Goal: Task Accomplishment & Management: Manage account settings

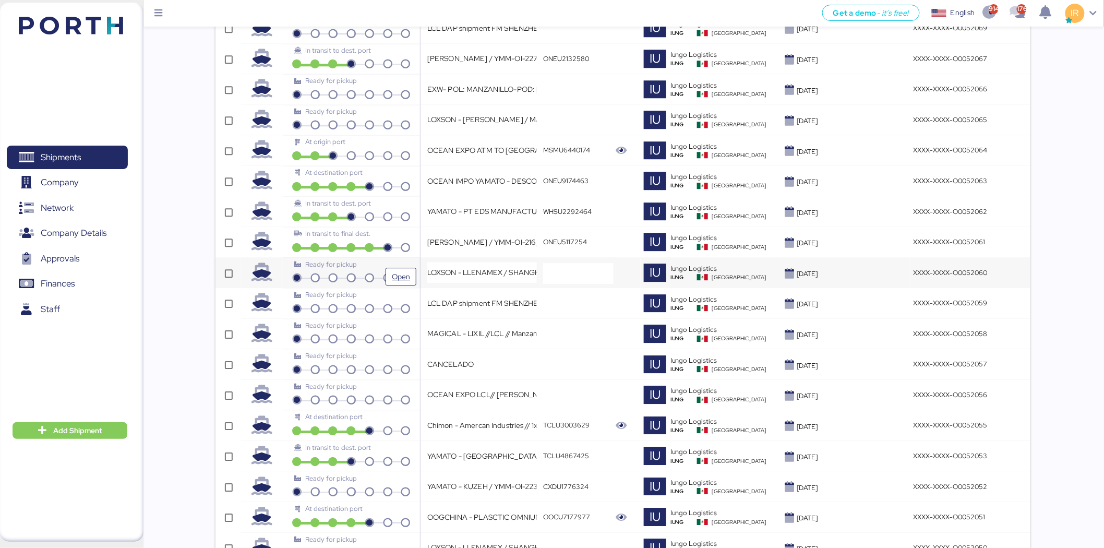
click at [384, 269] on div "Ready for pickup" at bounding box center [351, 264] width 114 height 10
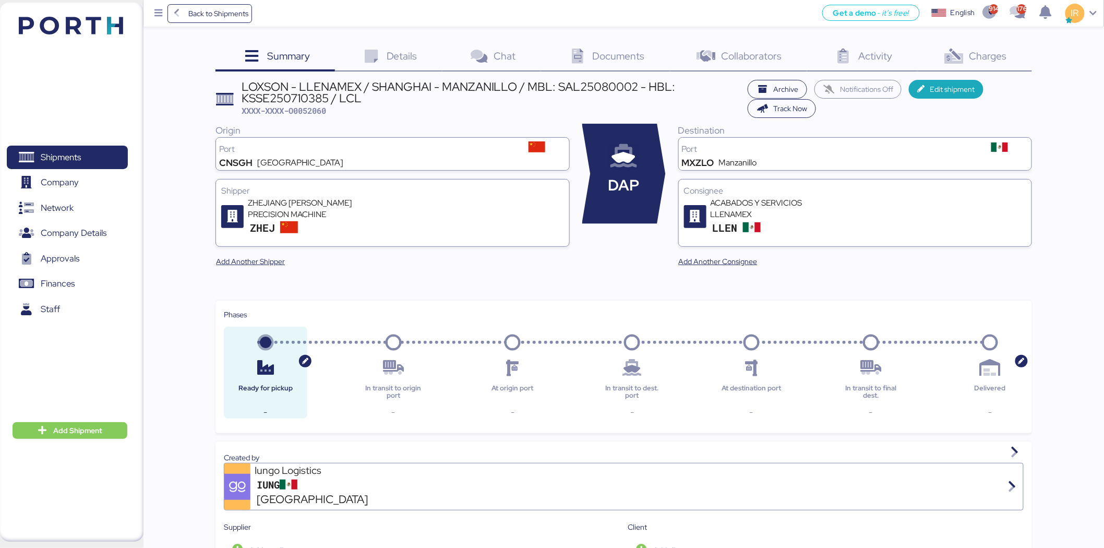
click at [997, 56] on span "Charges" at bounding box center [989, 56] width 38 height 14
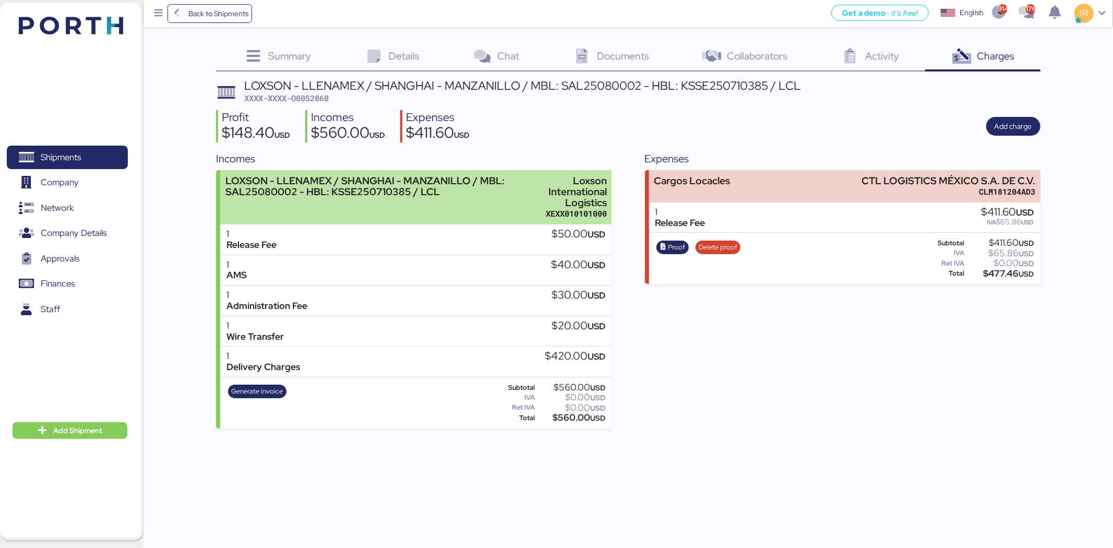
click at [504, 201] on div "LOXSON - LLENAMEX / SHANGHAI - MANZANILLO / MBL: SAL25080002 - HBL: KSSE2507103…" at bounding box center [372, 197] width 294 height 44
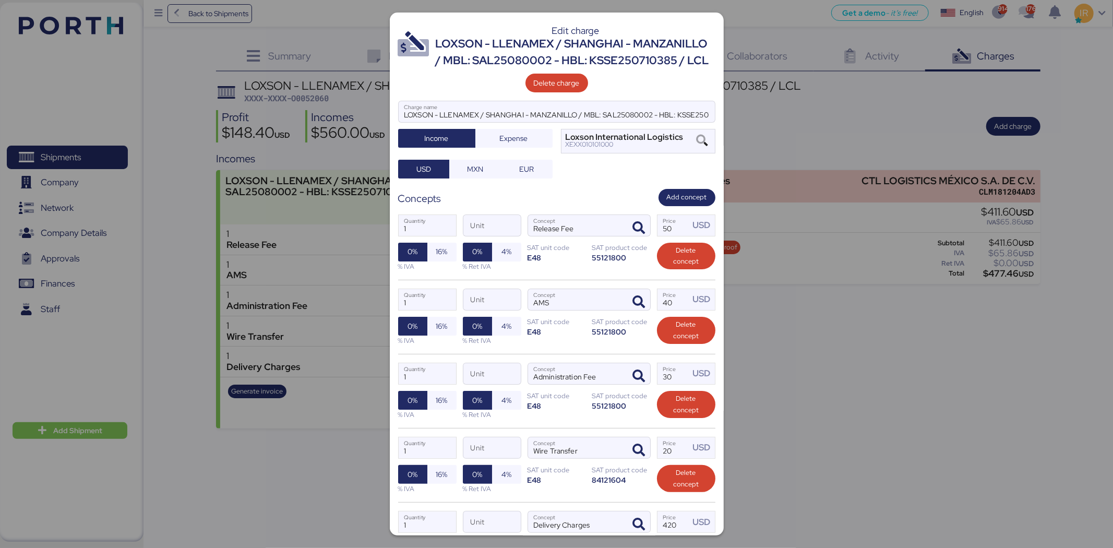
scroll to position [141, 0]
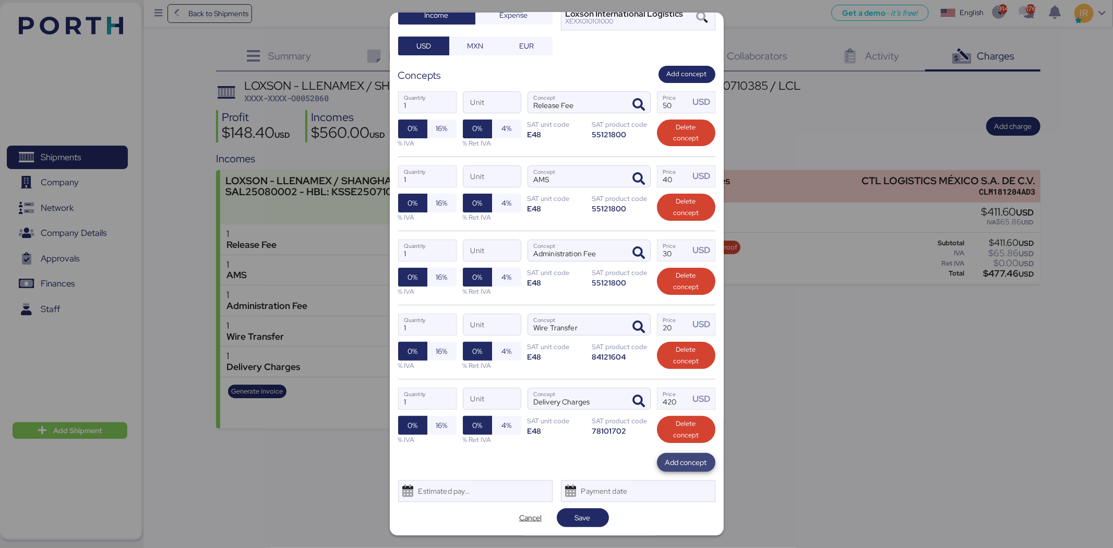
click at [679, 464] on span "Add concept" at bounding box center [686, 462] width 42 height 13
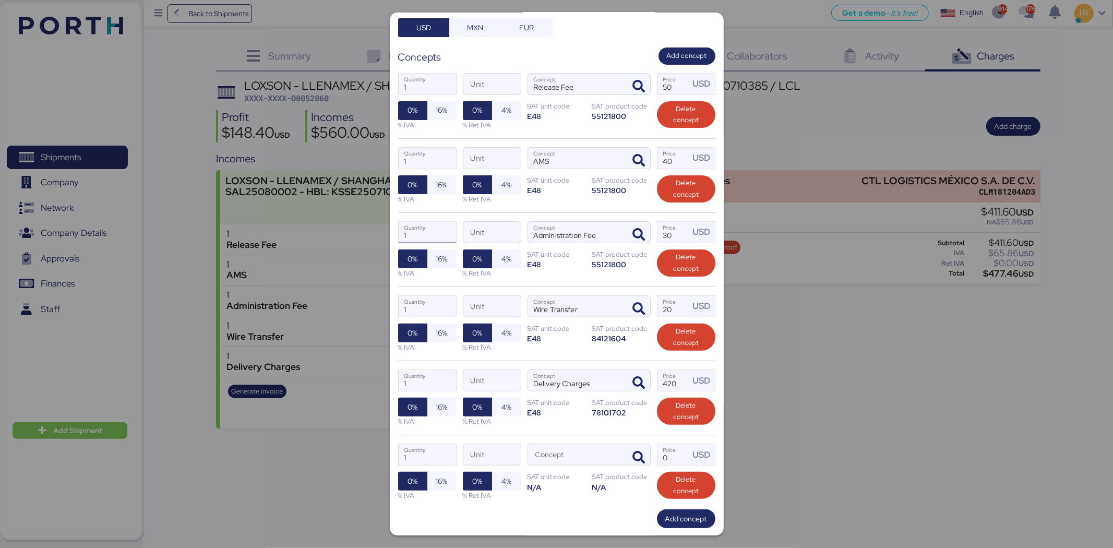
scroll to position [216, 0]
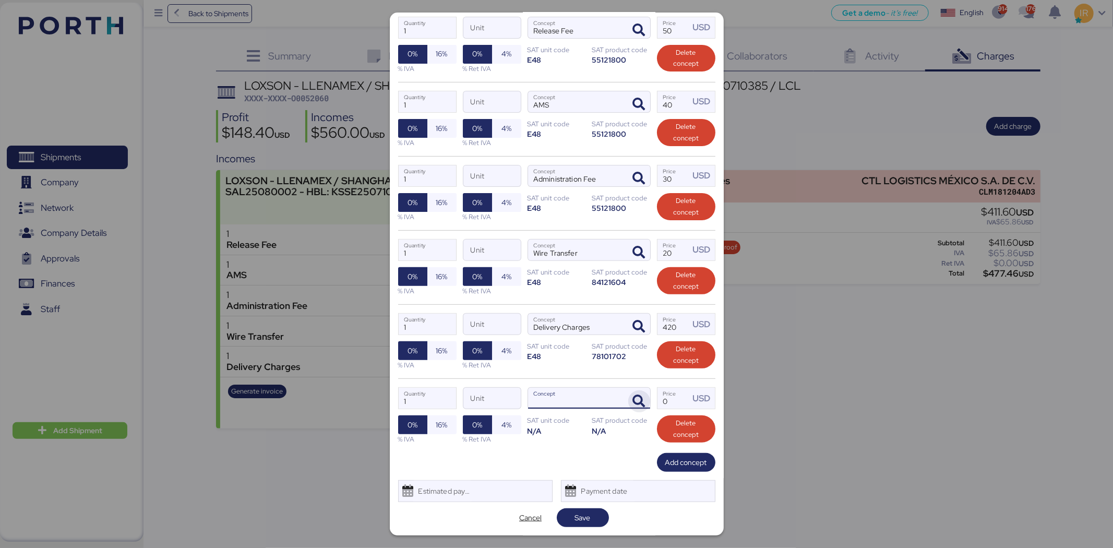
click at [639, 399] on span "button" at bounding box center [639, 401] width 22 height 22
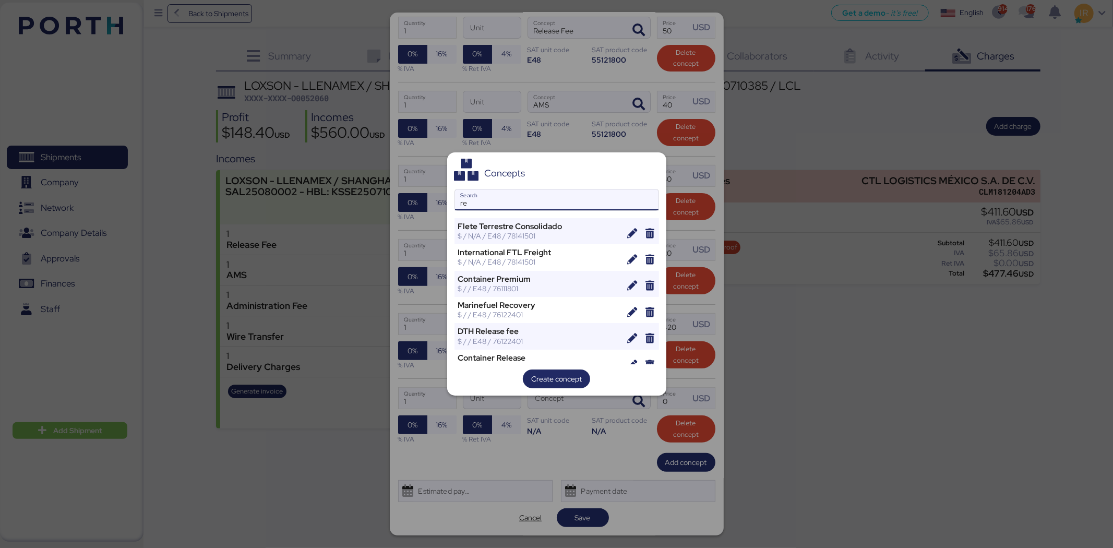
click at [555, 197] on input "re" at bounding box center [557, 199] width 204 height 21
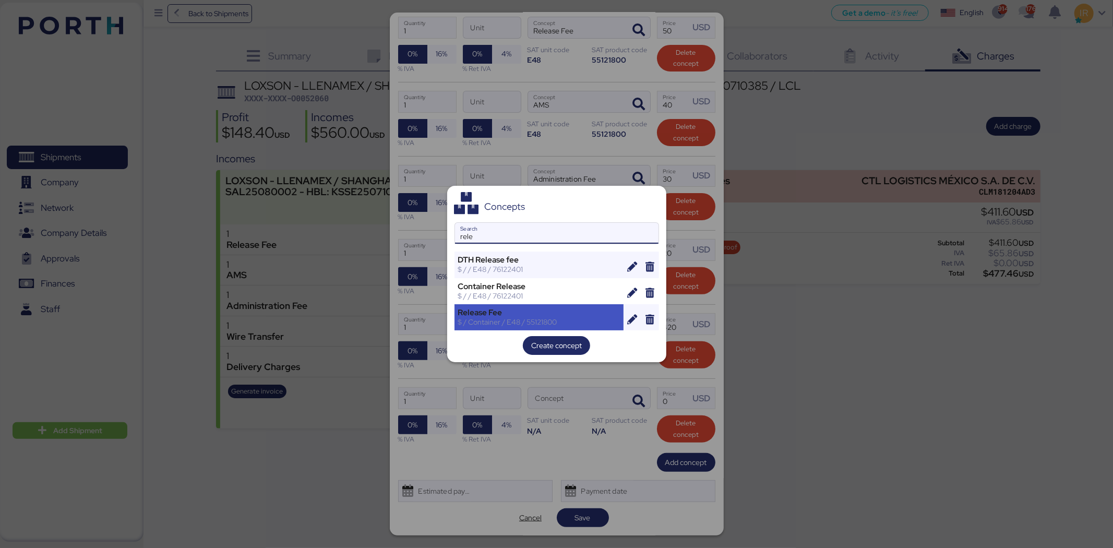
type input "rele"
click at [520, 310] on div "Release Fee" at bounding box center [539, 312] width 162 height 9
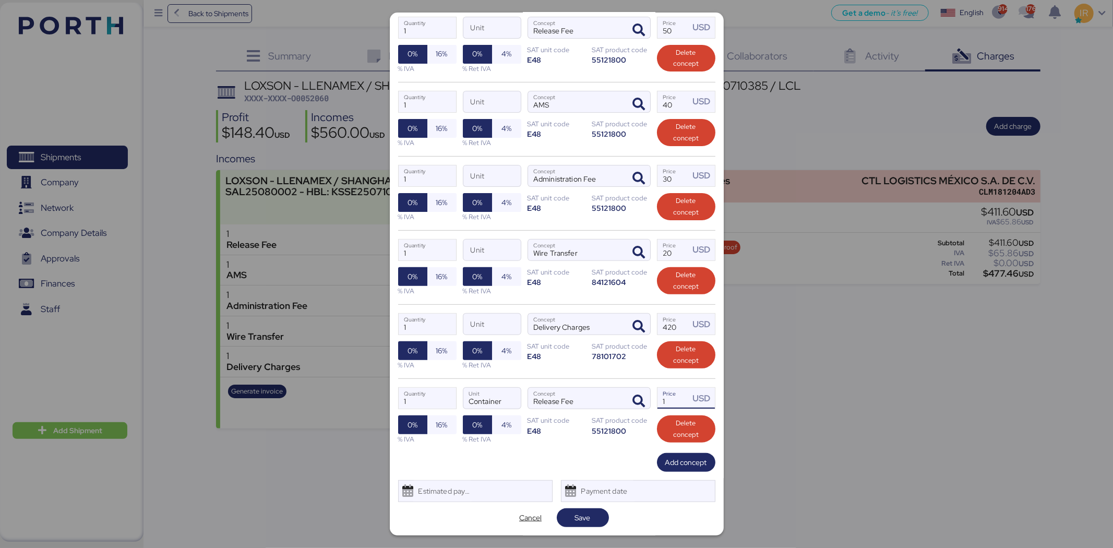
drag, startPoint x: 668, startPoint y: 399, endPoint x: 653, endPoint y: 399, distance: 15.1
click at [657, 399] on input "1" at bounding box center [673, 398] width 32 height 21
paste input "477.46"
click at [664, 400] on input "477.46" at bounding box center [673, 398] width 32 height 21
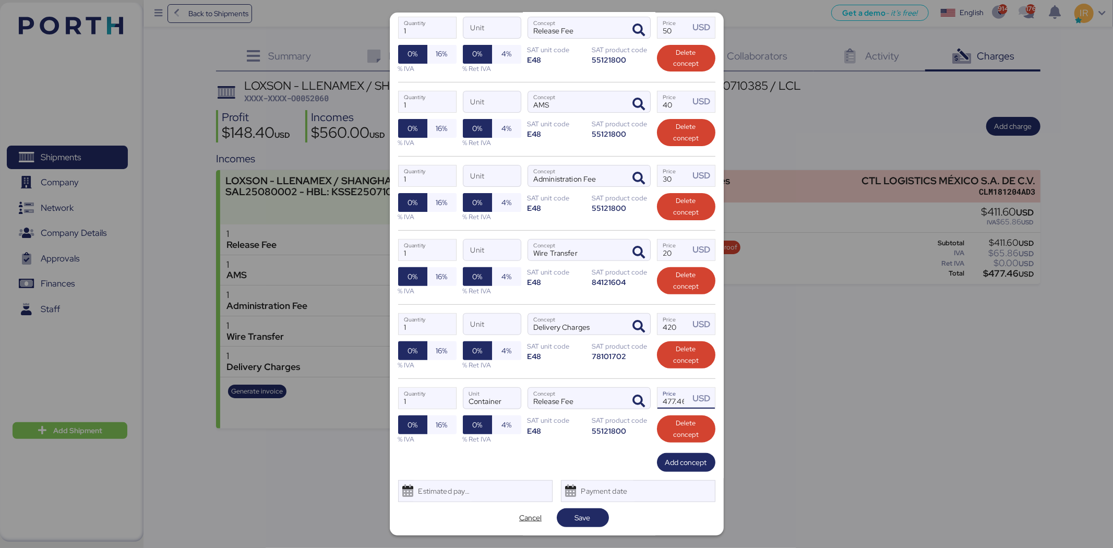
click at [664, 400] on input "477.46" at bounding box center [673, 398] width 32 height 21
type input "411.6"
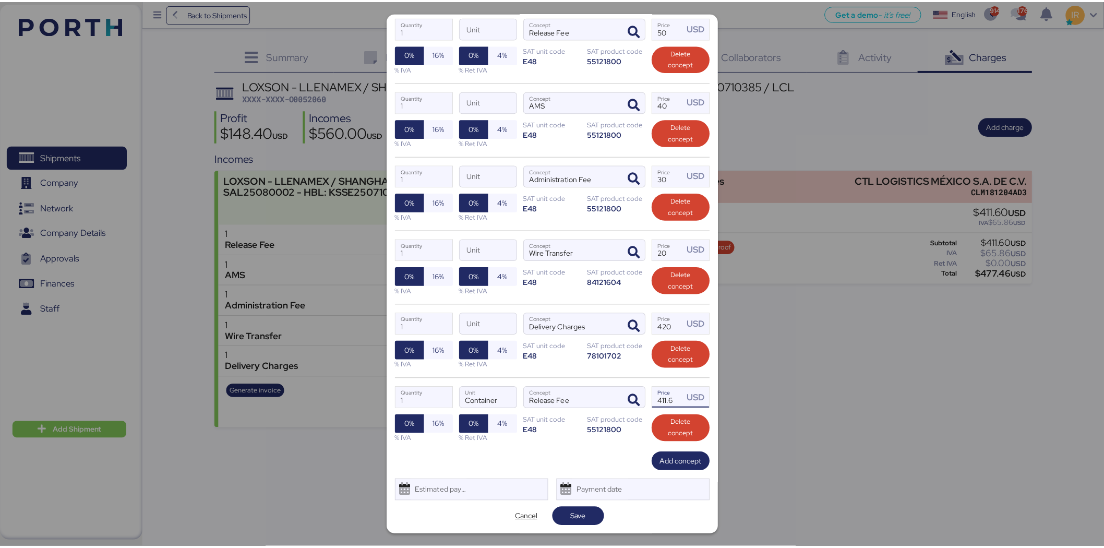
scroll to position [0, 0]
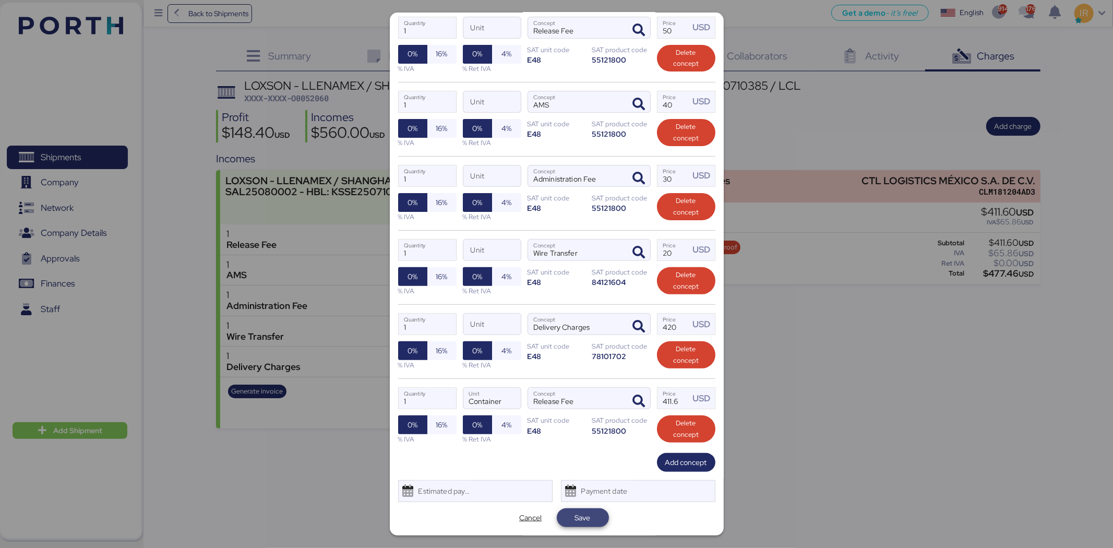
click at [565, 520] on span "Save" at bounding box center [582, 517] width 35 height 15
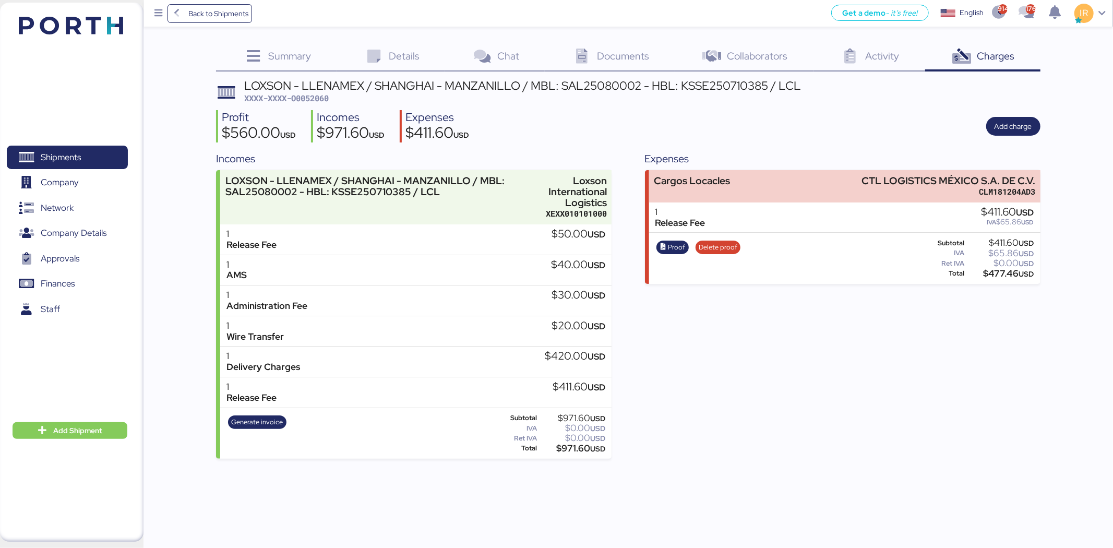
click at [325, 97] on span "XXXX-XXXX-O0052060" at bounding box center [286, 98] width 85 height 10
copy span "O0052060"
click at [196, 9] on span "Back to Shipments" at bounding box center [218, 13] width 60 height 13
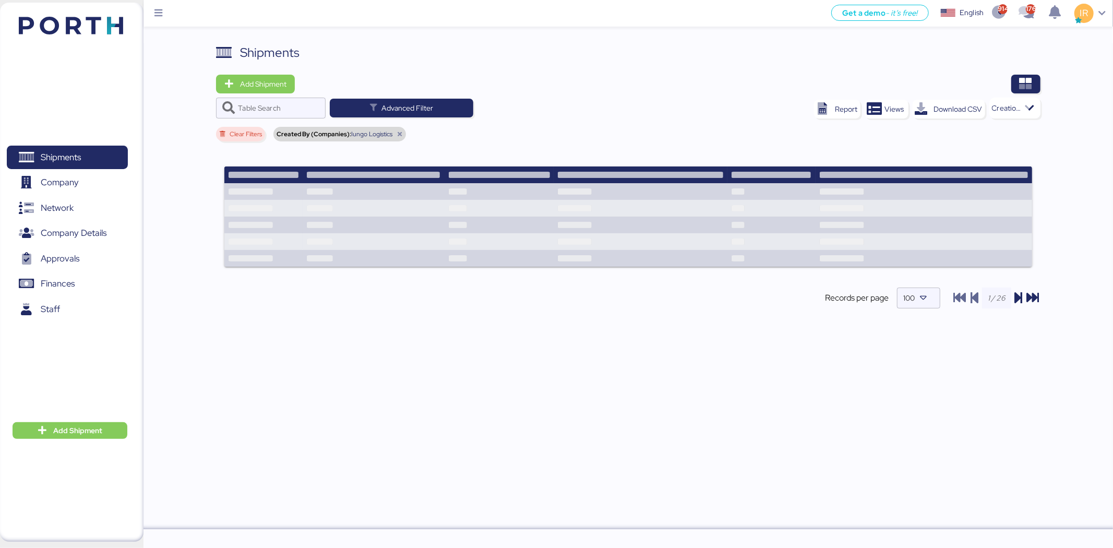
click at [468, 23] on div "Get a demo - it’s free! Get a demo English Inglés English 914 176 IR" at bounding box center [641, 13] width 946 height 27
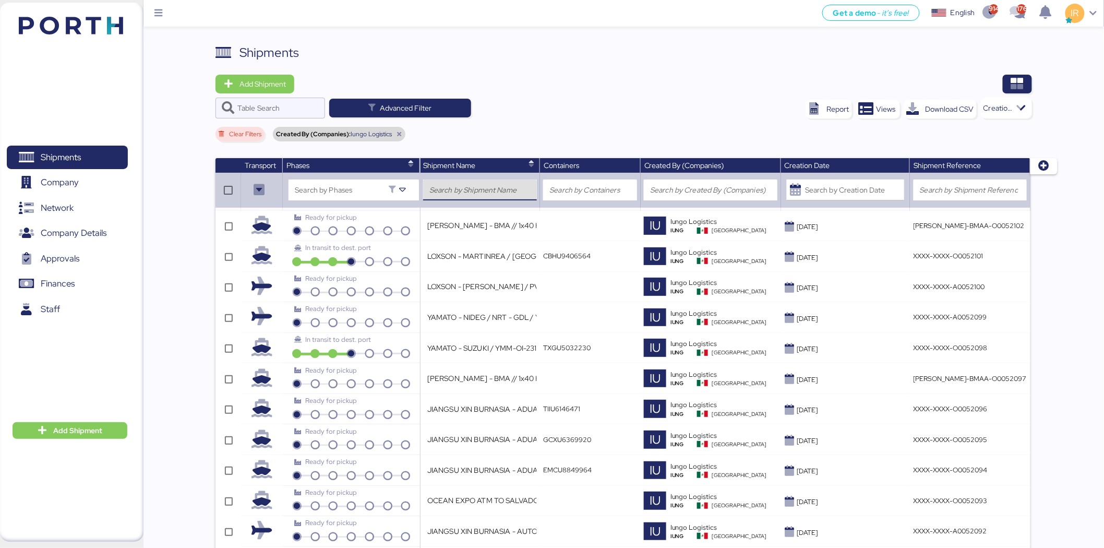
click at [489, 195] on input "search" at bounding box center [479, 190] width 101 height 13
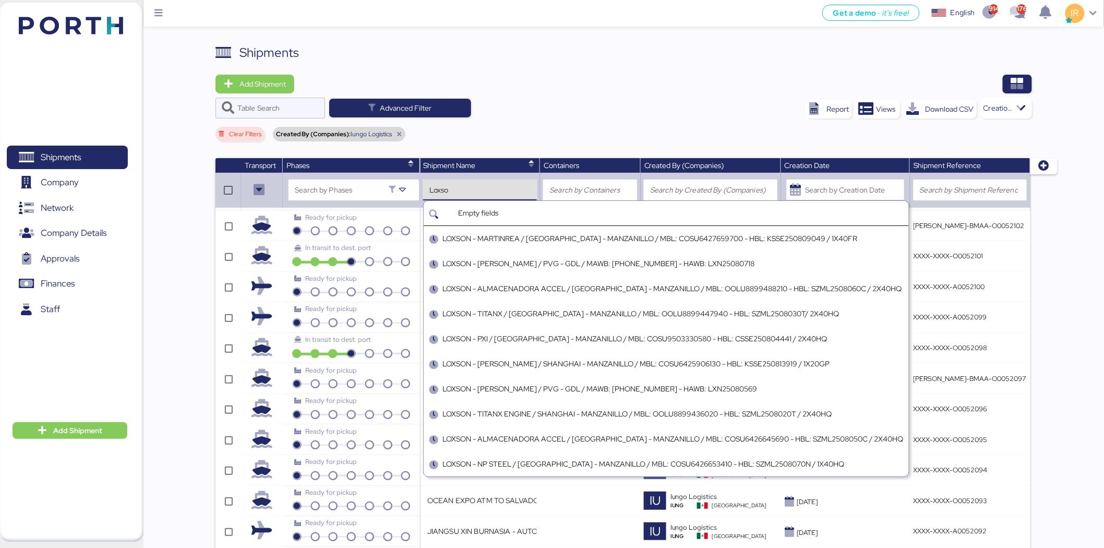
type input "Loxson"
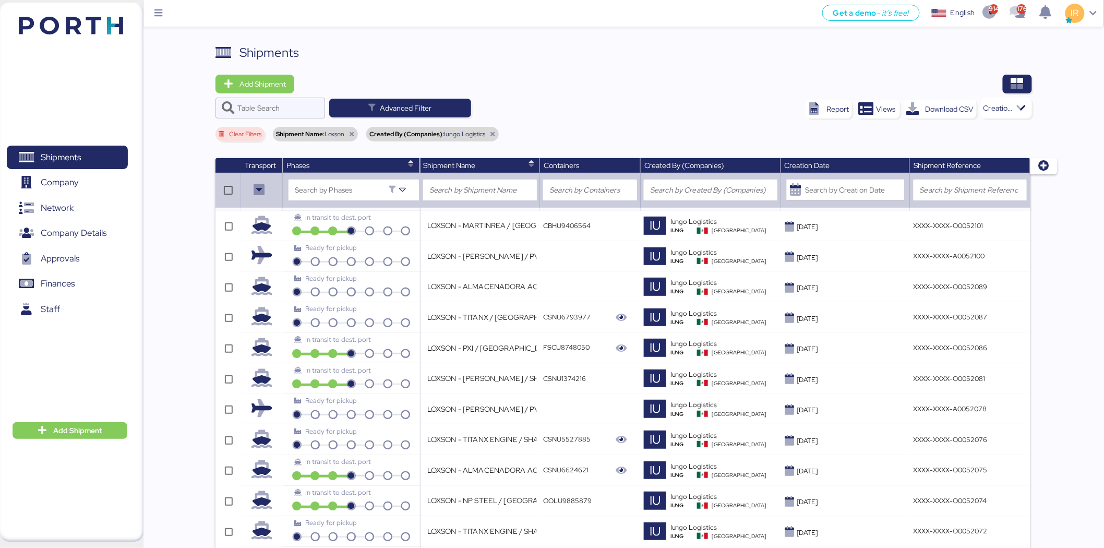
scroll to position [900, 0]
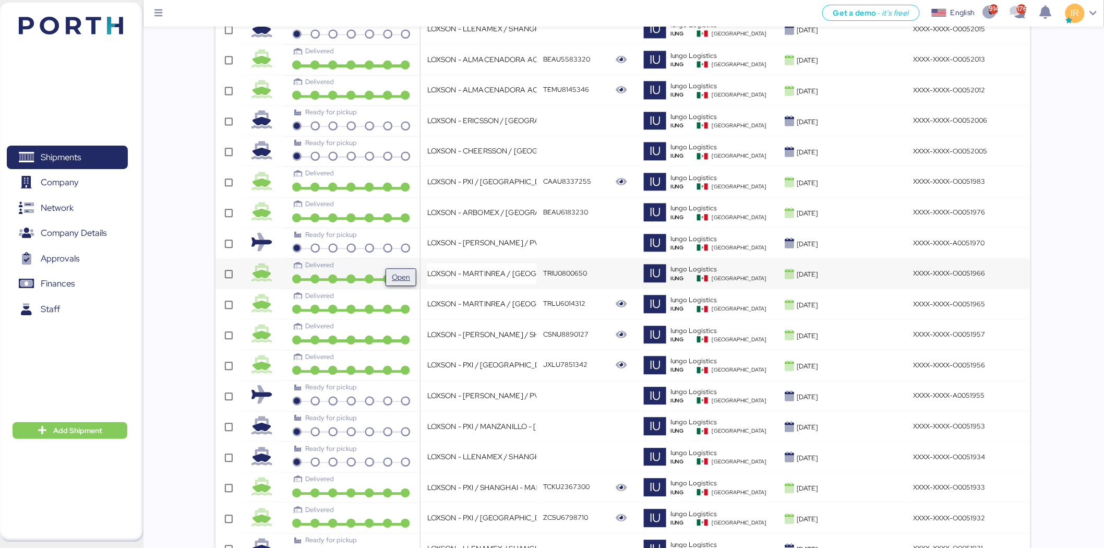
click at [390, 271] on span "Open" at bounding box center [401, 277] width 22 height 17
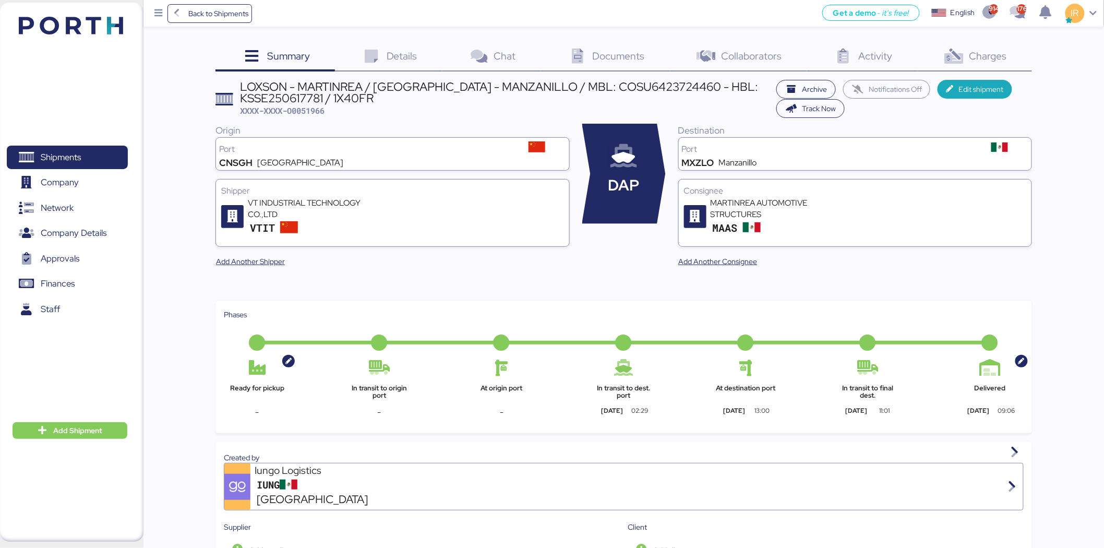
click at [979, 57] on span "Charges" at bounding box center [989, 56] width 38 height 14
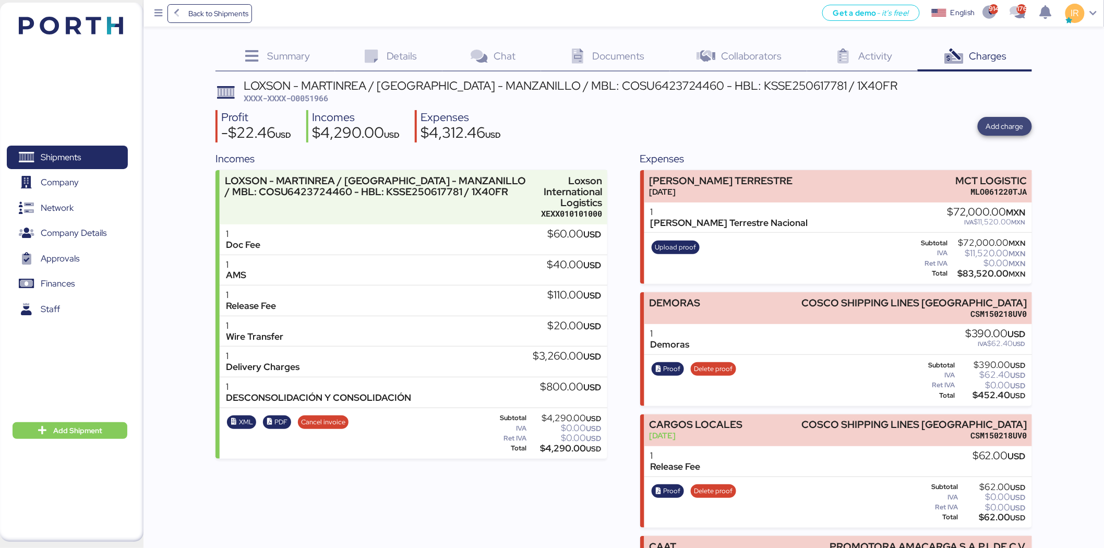
click at [1009, 122] on span "Add charge" at bounding box center [1005, 126] width 38 height 13
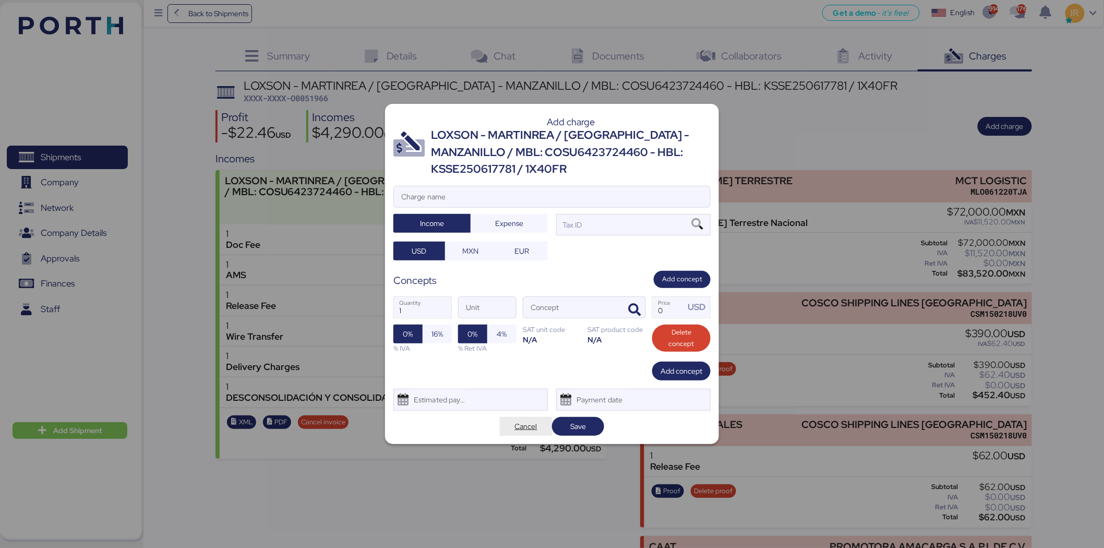
click at [535, 429] on span "Cancel" at bounding box center [526, 426] width 22 height 13
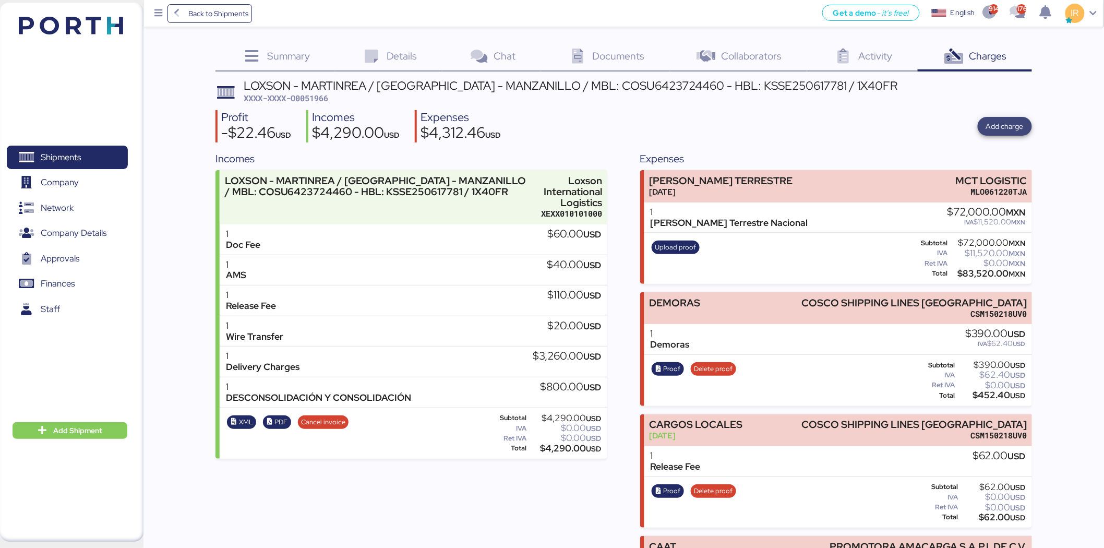
click at [996, 122] on span "Add charge" at bounding box center [1005, 126] width 38 height 13
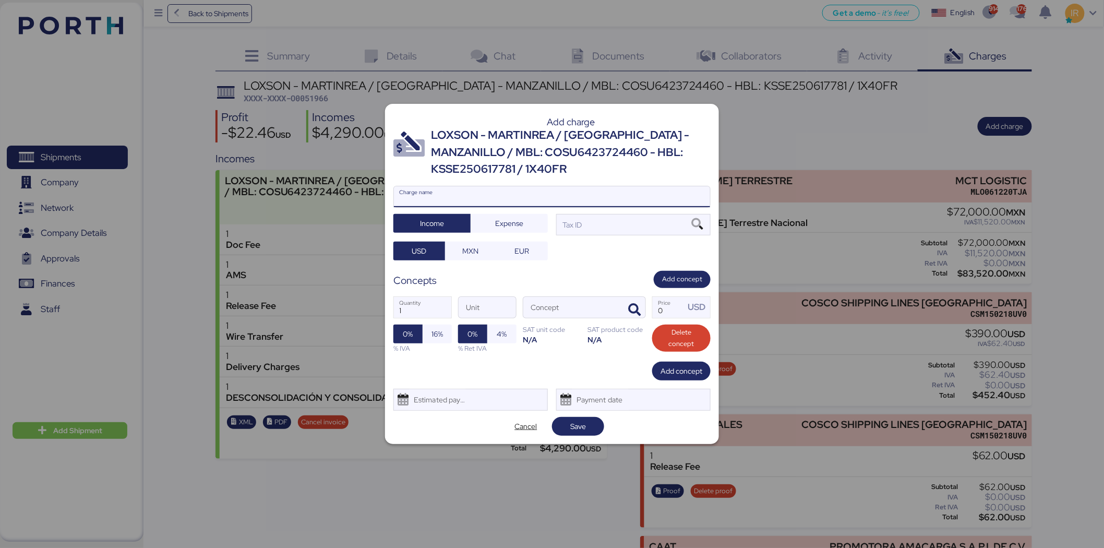
click at [552, 189] on input "Charge name" at bounding box center [552, 196] width 316 height 21
type input "DEMURRAGES"
click at [609, 229] on div "Tax ID" at bounding box center [633, 224] width 154 height 21
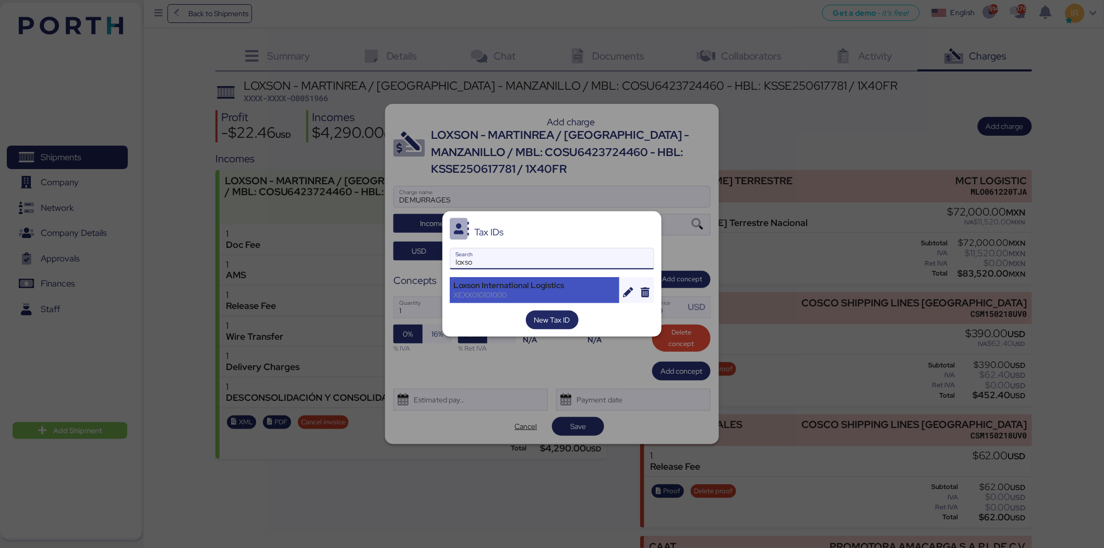
type input "loxso"
click at [542, 286] on div "Loxson International Logistics" at bounding box center [534, 285] width 162 height 9
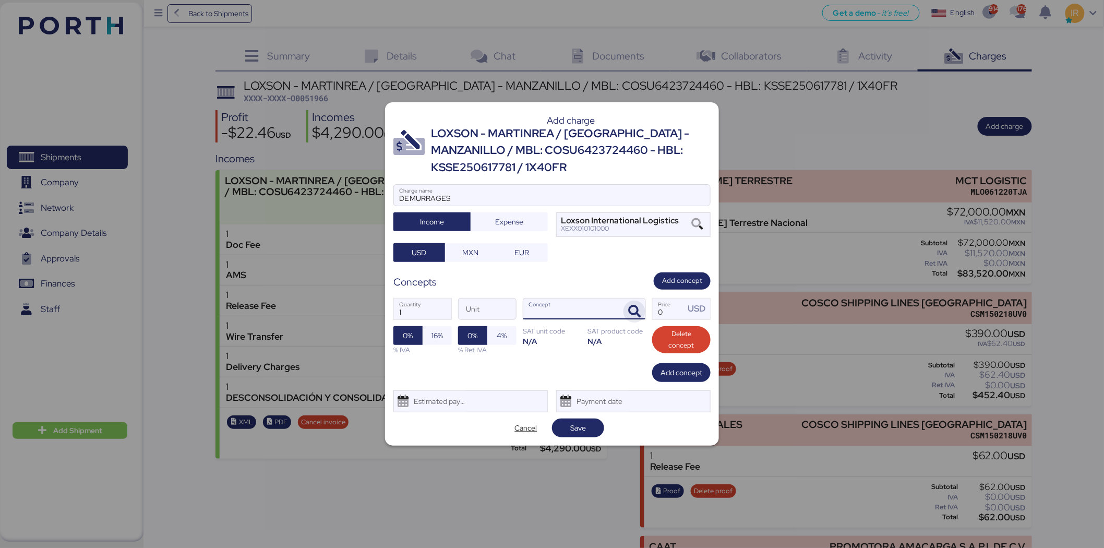
click at [637, 306] on icon "button" at bounding box center [634, 311] width 13 height 13
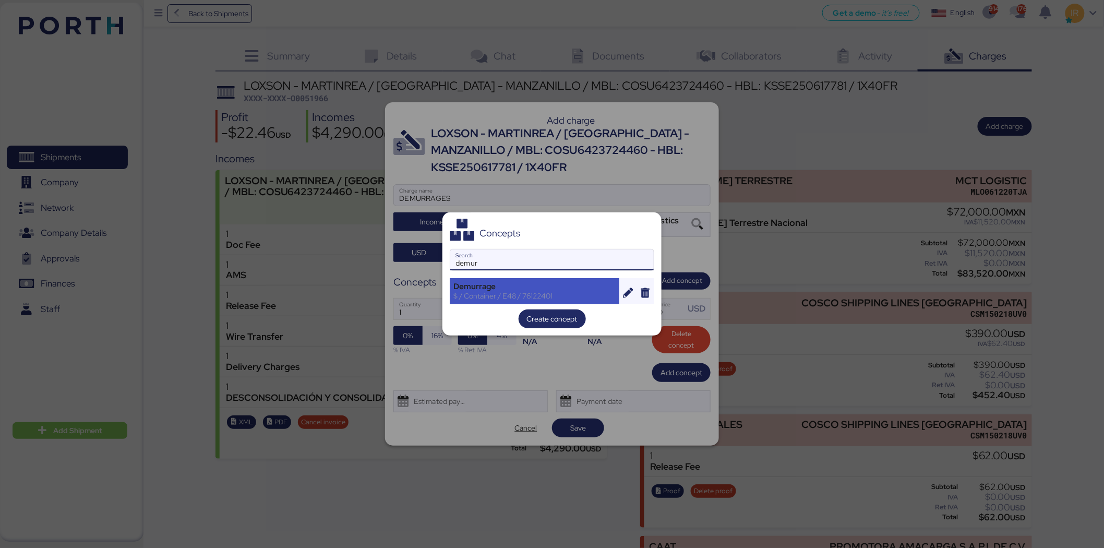
type input "demur"
click at [480, 291] on div "$ / Container / E48 / 76122401" at bounding box center [534, 295] width 162 height 9
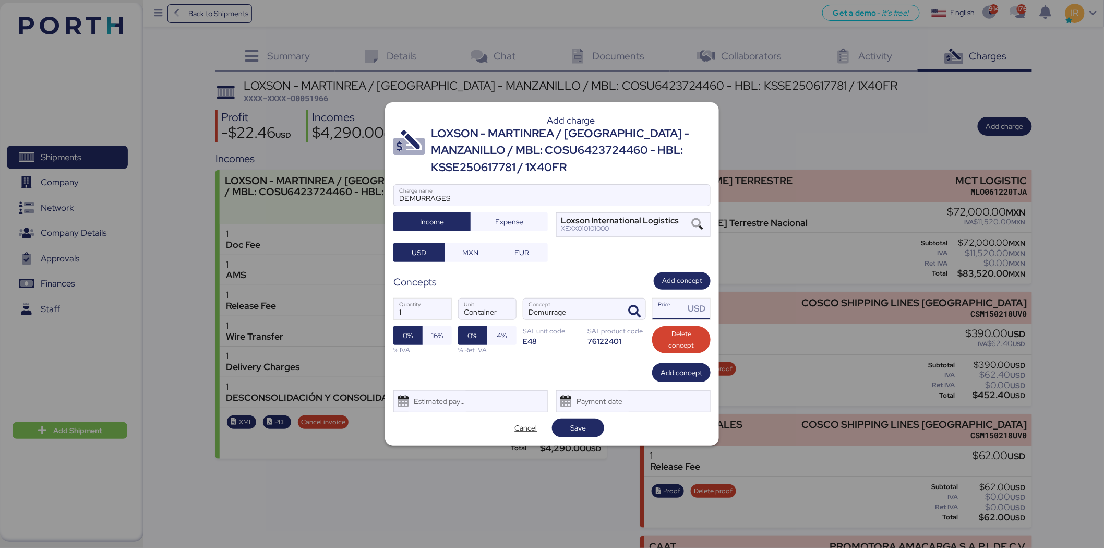
click at [673, 312] on input "Price USD" at bounding box center [669, 308] width 32 height 21
type input "390"
click at [593, 423] on span "Save" at bounding box center [577, 428] width 35 height 15
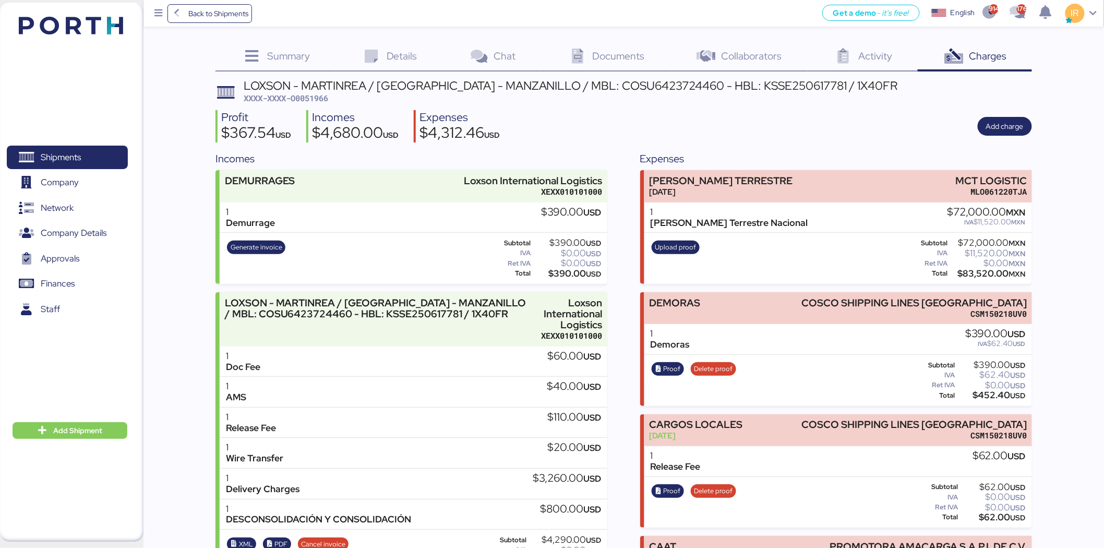
click at [317, 98] on span "XXXX-XXXX-O0051966" at bounding box center [286, 98] width 85 height 10
copy span "O0051966"
click at [196, 11] on span "Back to Shipments" at bounding box center [218, 13] width 60 height 13
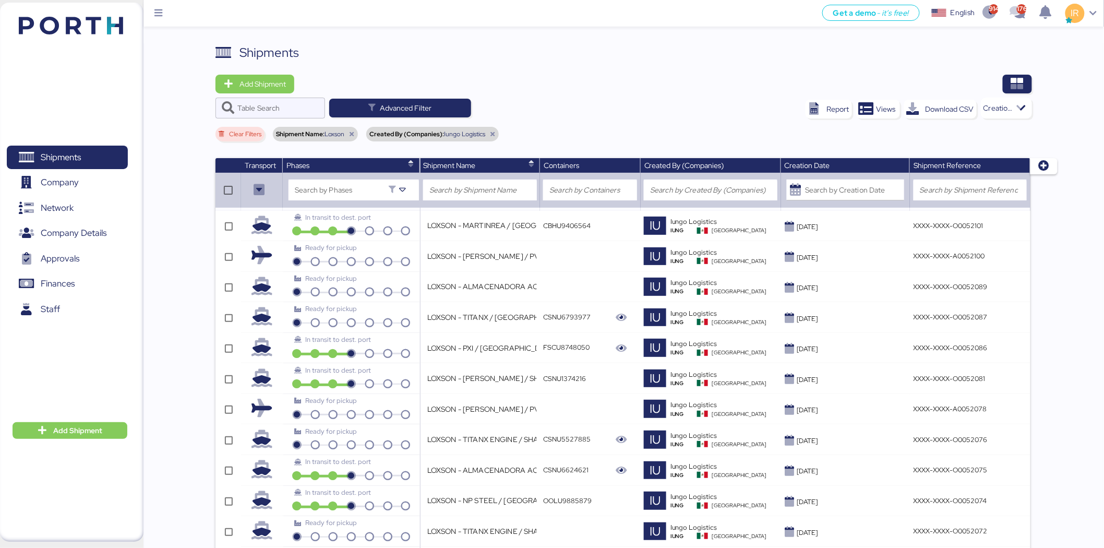
scroll to position [349, 0]
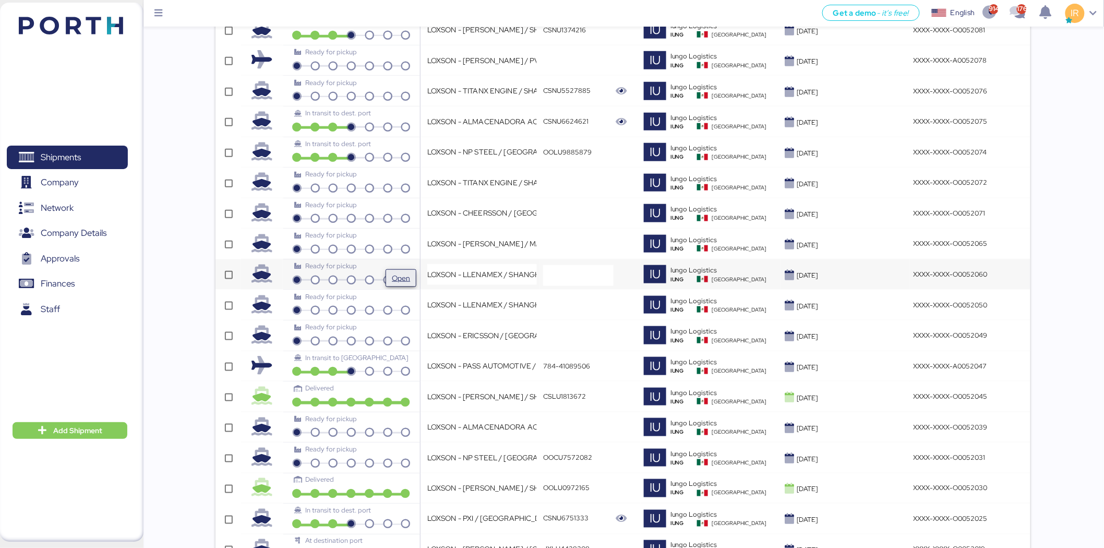
click at [405, 271] on span "Open" at bounding box center [401, 278] width 22 height 17
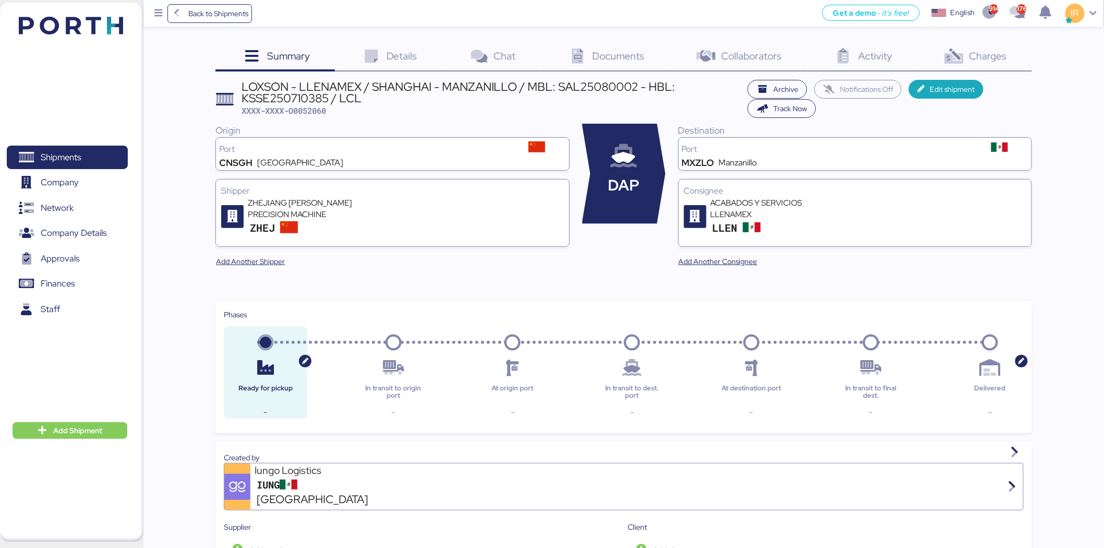
click at [396, 66] on div "Details 0" at bounding box center [388, 57] width 107 height 28
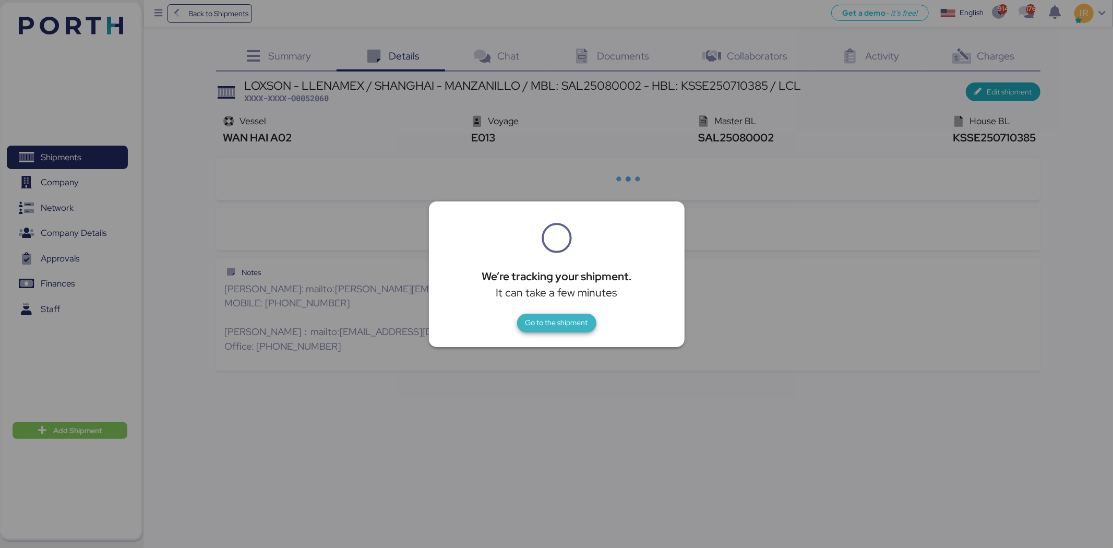
click at [580, 321] on span "Go to the shipment" at bounding box center [556, 322] width 63 height 13
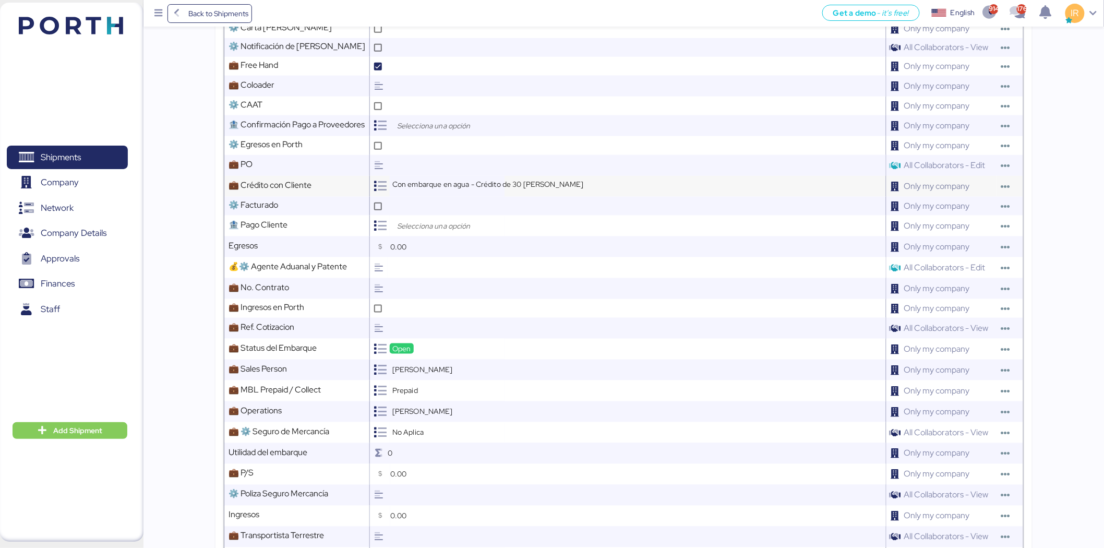
scroll to position [367, 0]
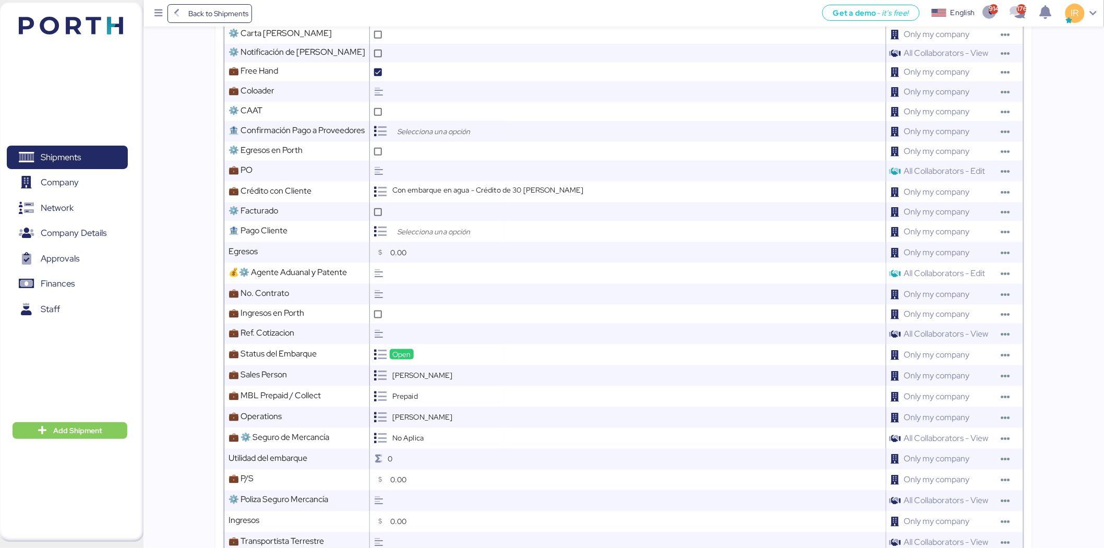
click at [217, 2] on div "Back to Shipments Get a demo - it’s free! Get a demo English Inglés English 914…" at bounding box center [623, 13] width 961 height 27
click at [215, 7] on span "Back to Shipments" at bounding box center [218, 13] width 60 height 13
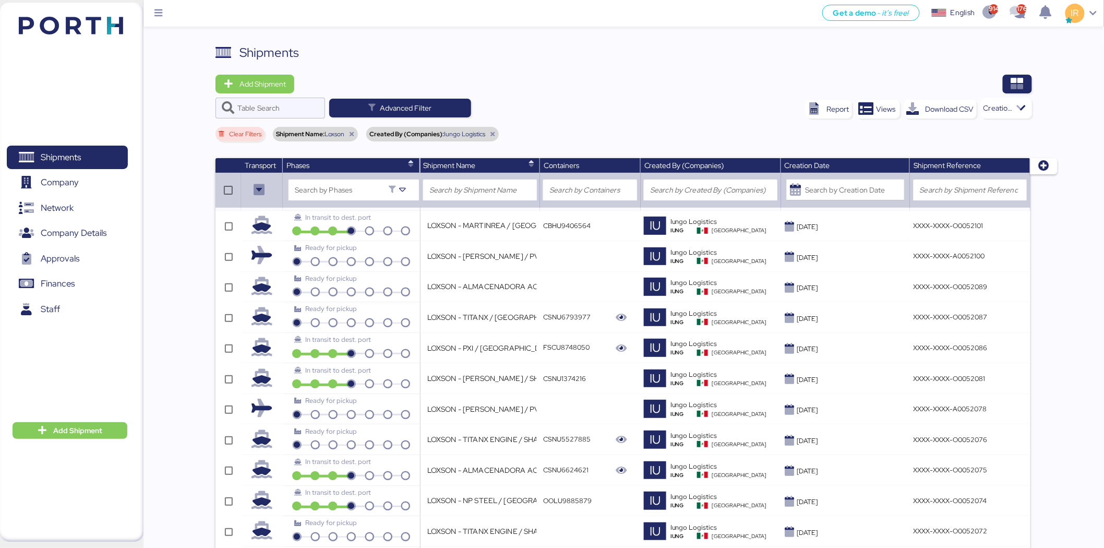
scroll to position [1145, 0]
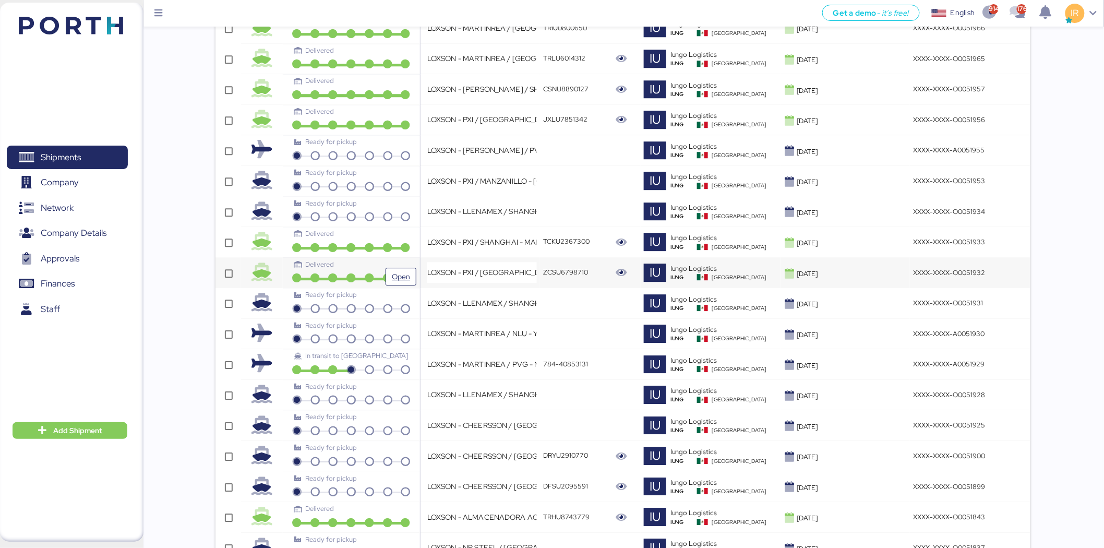
click at [391, 267] on div "Delivered" at bounding box center [351, 264] width 114 height 10
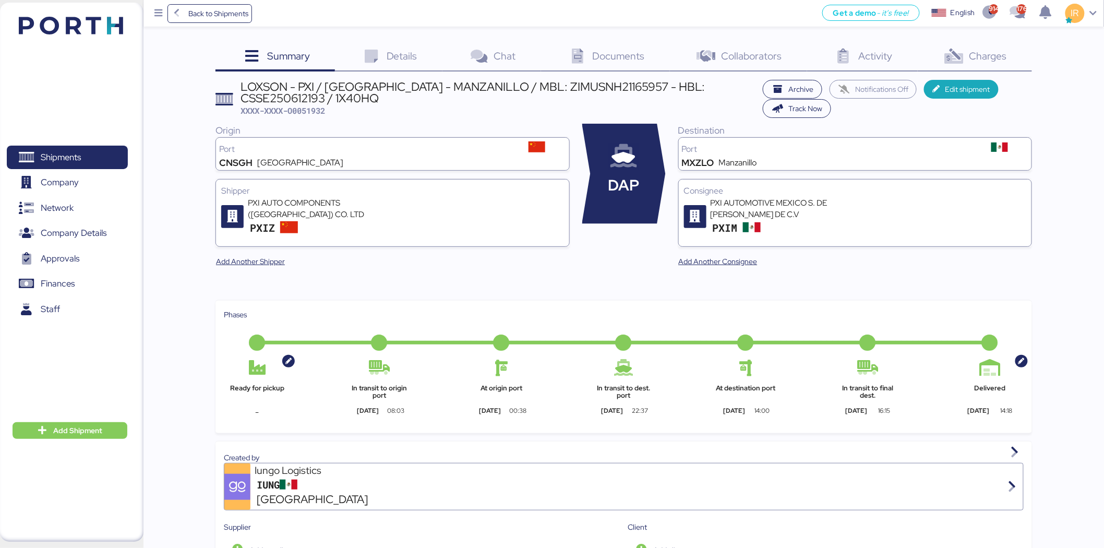
click at [964, 58] on icon at bounding box center [954, 56] width 22 height 15
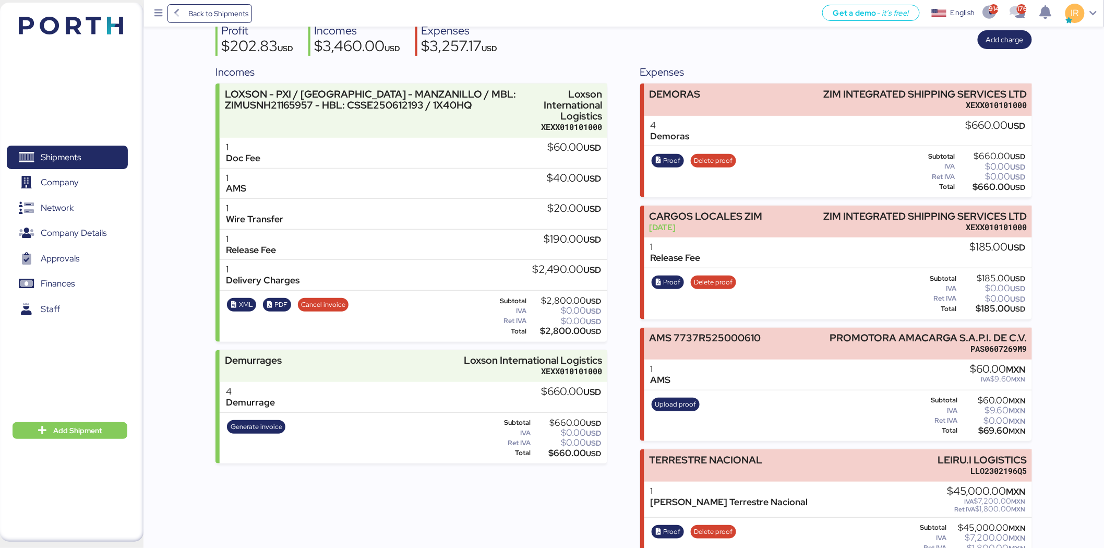
scroll to position [115, 0]
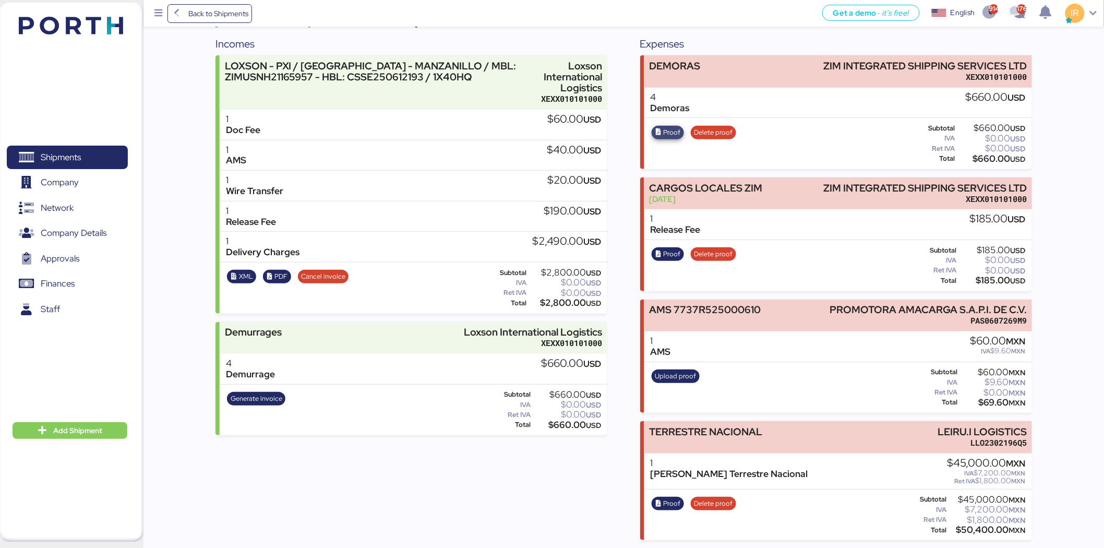
click at [666, 134] on span "Proof" at bounding box center [672, 132] width 17 height 11
click at [92, 163] on span "Shipments" at bounding box center [67, 157] width 112 height 15
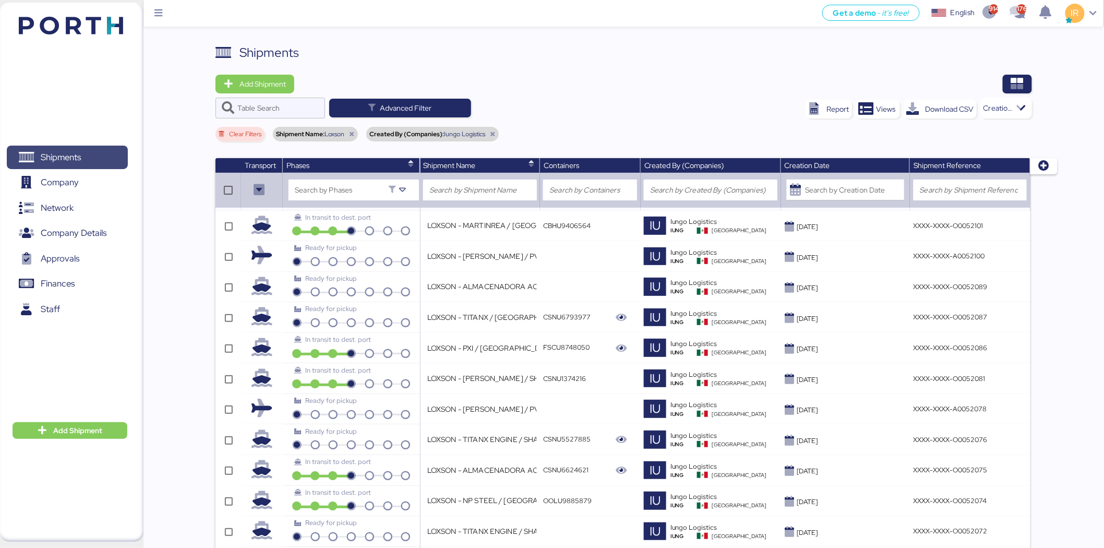
scroll to position [1175, 0]
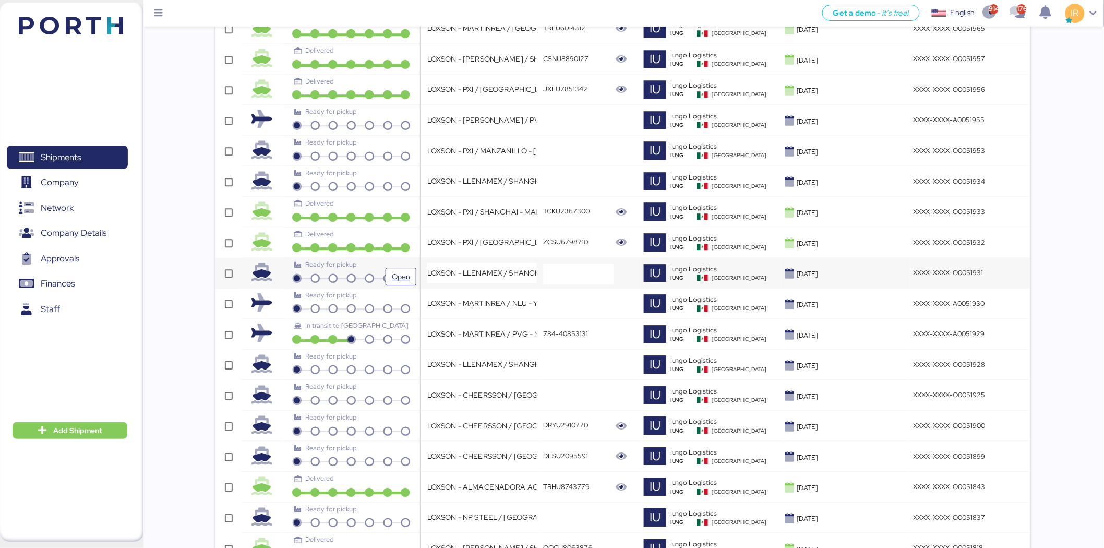
click at [404, 269] on div "Ready for pickup" at bounding box center [351, 264] width 114 height 10
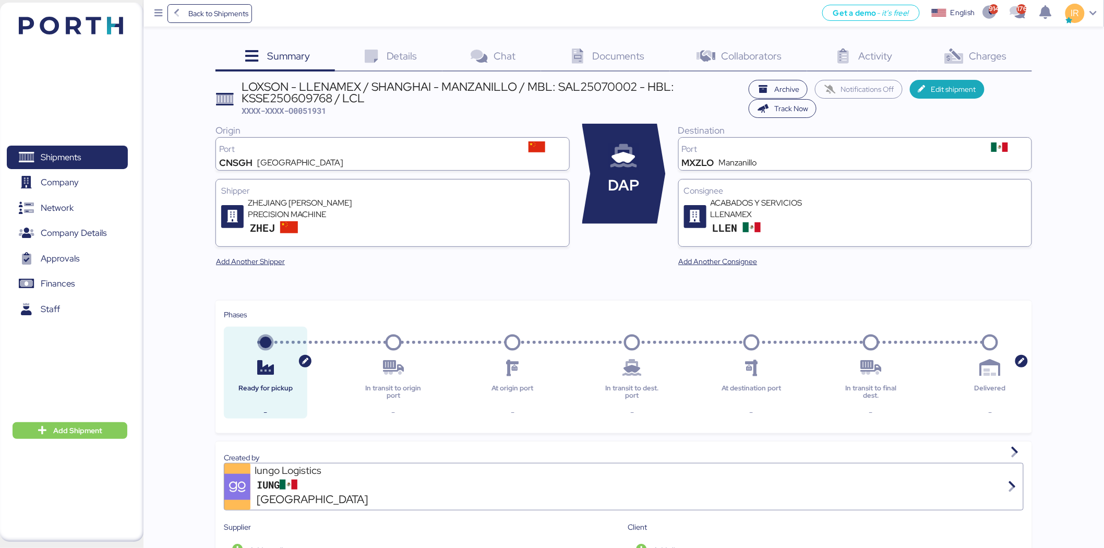
click at [594, 55] on span "Documents" at bounding box center [619, 56] width 52 height 14
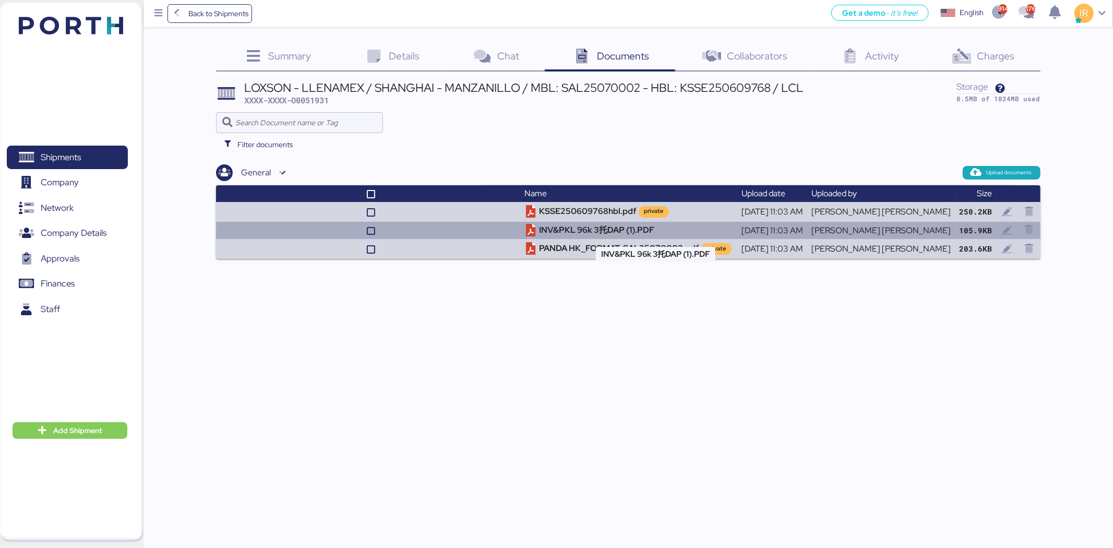
click at [597, 230] on td "INV&PKL 96k 3托DAP (1).PDF" at bounding box center [628, 230] width 217 height 17
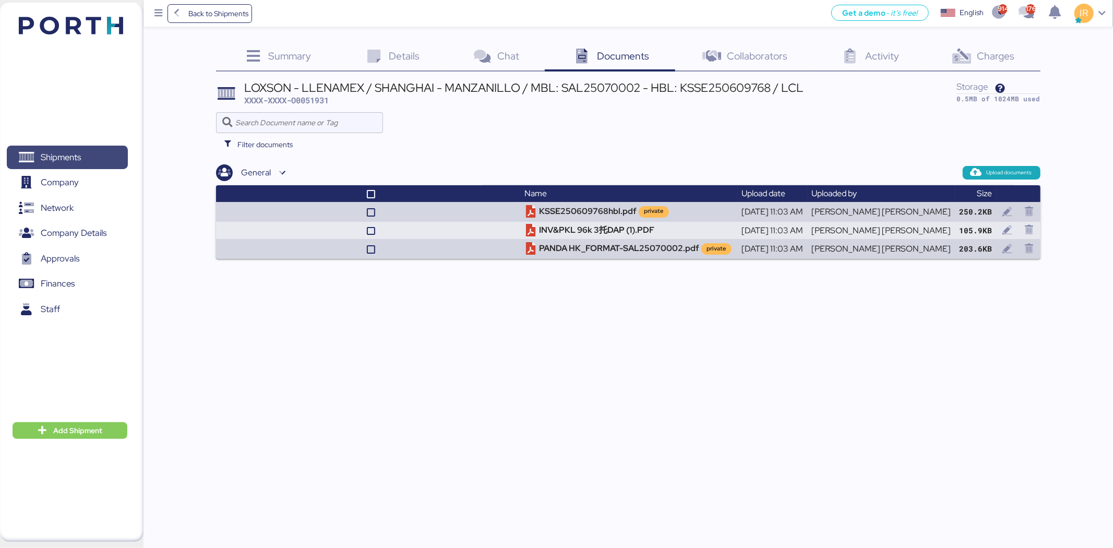
click at [92, 157] on span "Shipments" at bounding box center [67, 157] width 112 height 15
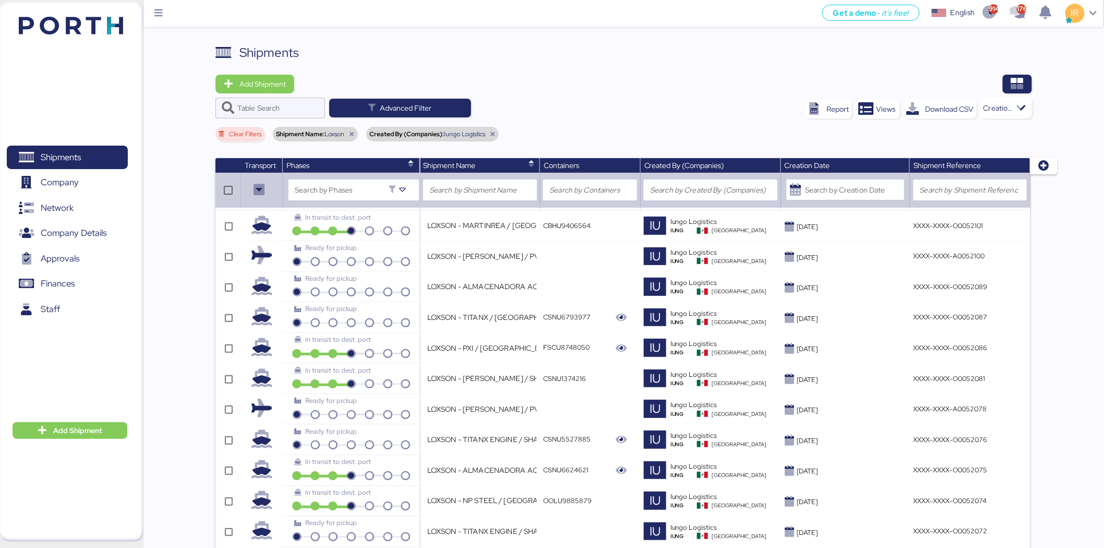
scroll to position [350, 0]
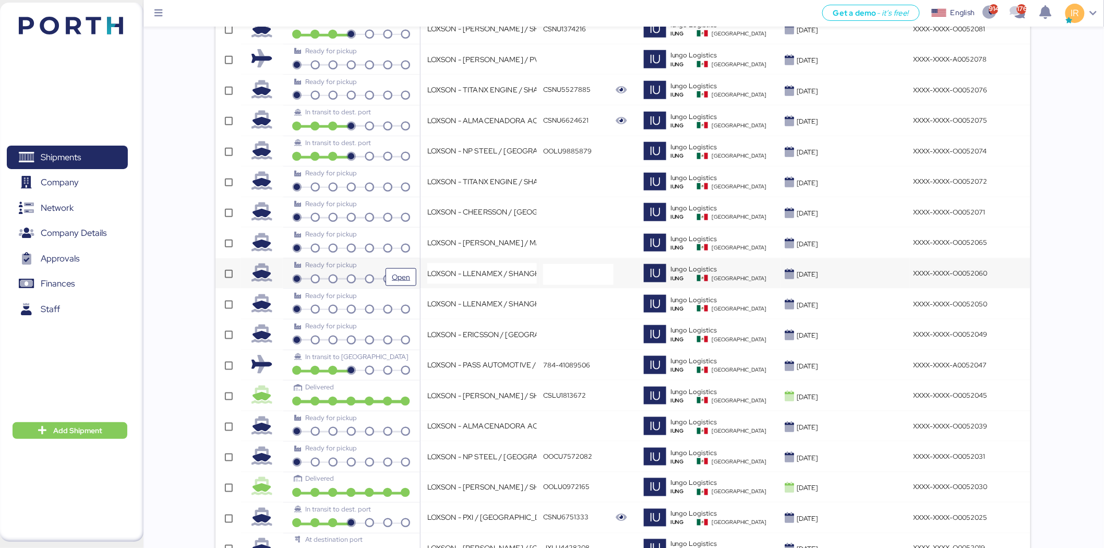
click at [346, 272] on div "Ready for pickup" at bounding box center [351, 269] width 130 height 18
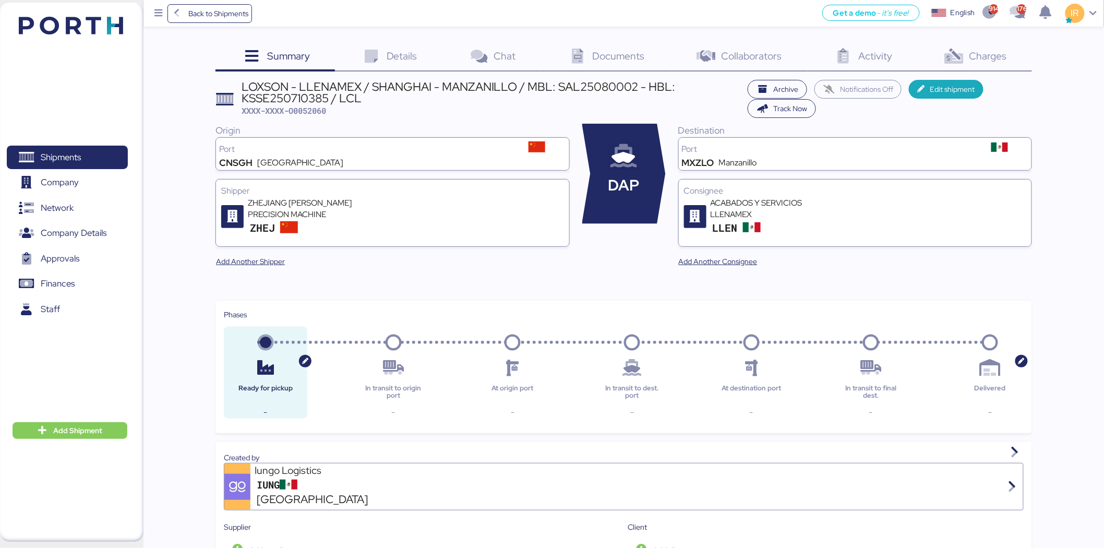
click at [439, 90] on div "LOXSON - LLENAMEX / SHANGHAI - MANZANILLO / MBL: SAL25080002 - HBL: KSSE2507103…" at bounding box center [492, 92] width 501 height 23
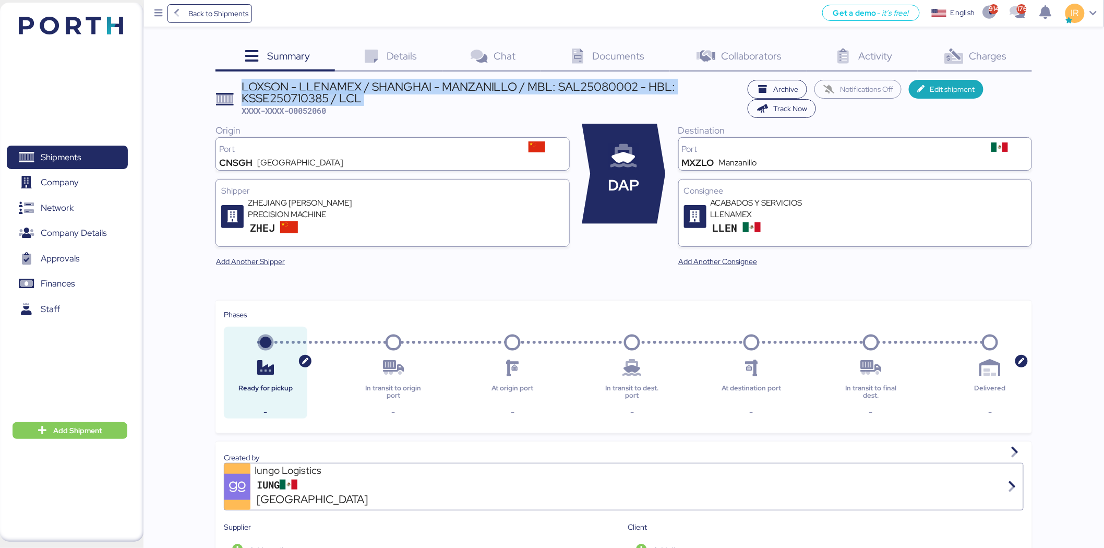
click at [439, 90] on div "LOXSON - LLENAMEX / SHANGHAI - MANZANILLO / MBL: SAL25080002 - HBL: KSSE2507103…" at bounding box center [492, 92] width 501 height 23
copy div "LOXSON - LLENAMEX / SHANGHAI - MANZANILLO / MBL: SAL25080002 - HBL: KSSE2507103…"
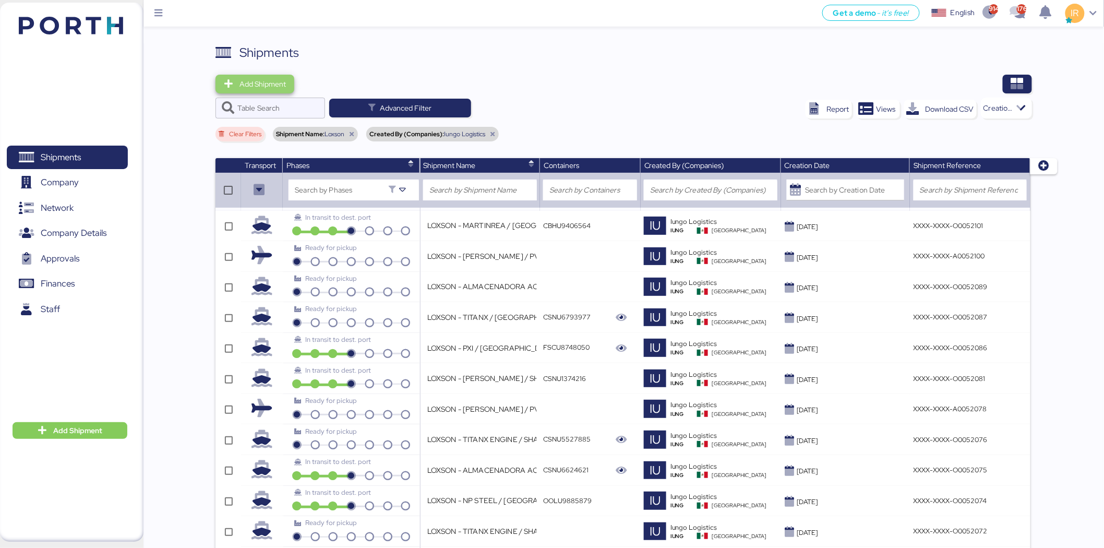
click at [241, 76] on span "Add Shipment" at bounding box center [255, 84] width 79 height 19
click at [280, 103] on div "Add Shipment Manually" at bounding box center [264, 102] width 81 height 15
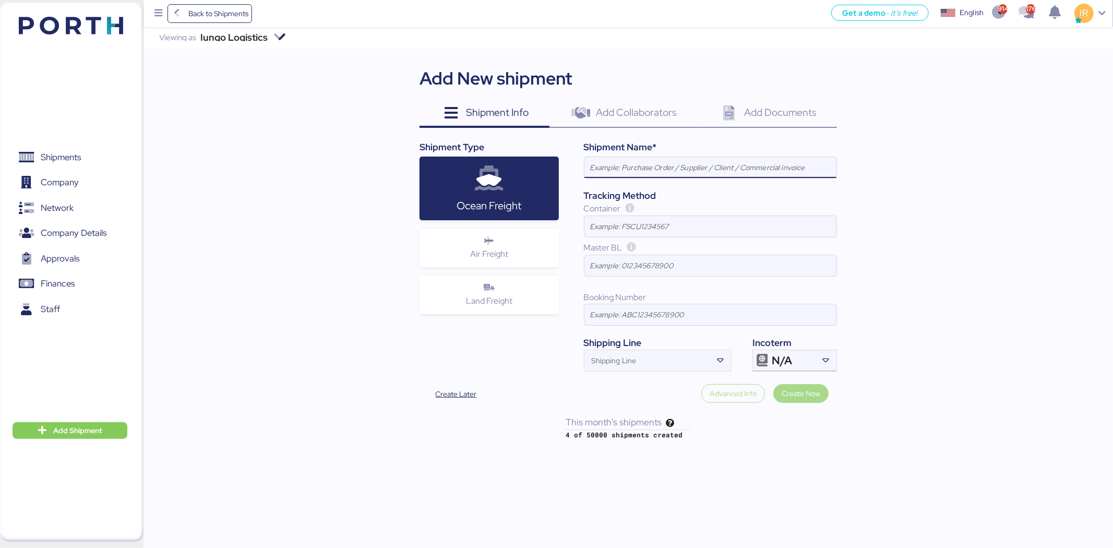
paste input "LOXSON - LLENAMEX / SHANGHAI - MANZANILLO / MBL: SAL25080002 - HBL: KSSE2507103…"
type input "LOXSON - LLENAMEX / SHANGHAI - MANZANILLO / MBL: SAL25080002 - HBL: KSSE2507103…"
